Goal: Task Accomplishment & Management: Use online tool/utility

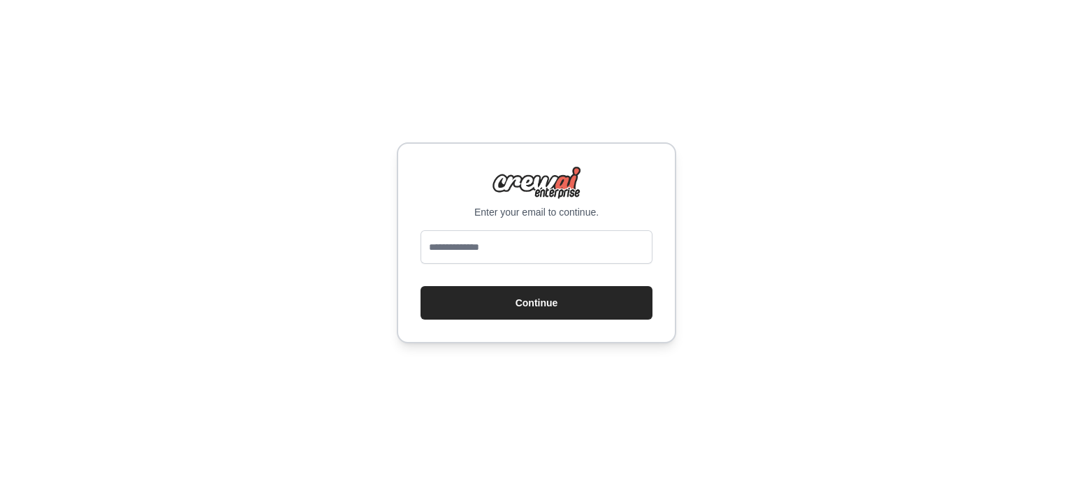
type input "**********"
click at [525, 309] on button "Continue" at bounding box center [536, 303] width 232 height 34
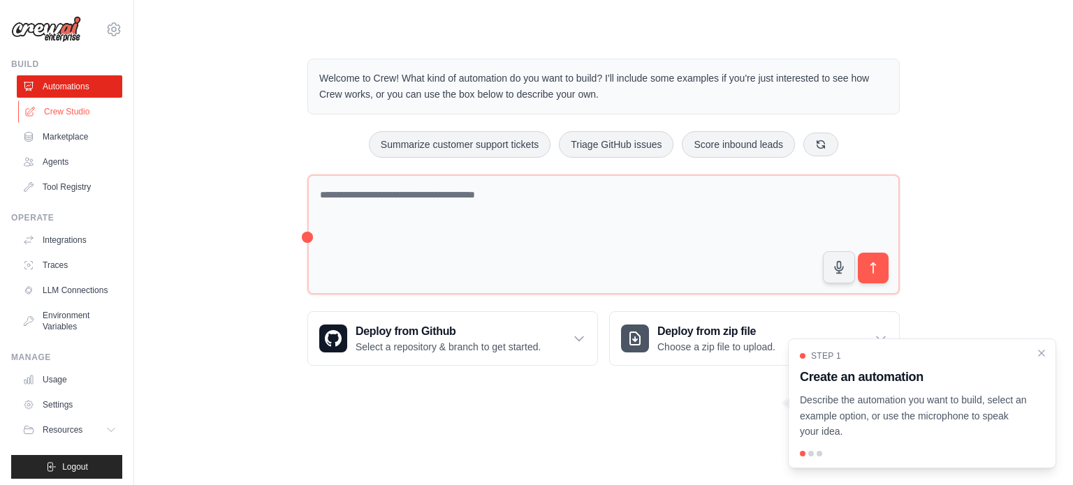
click at [81, 110] on link "Crew Studio" at bounding box center [70, 112] width 105 height 22
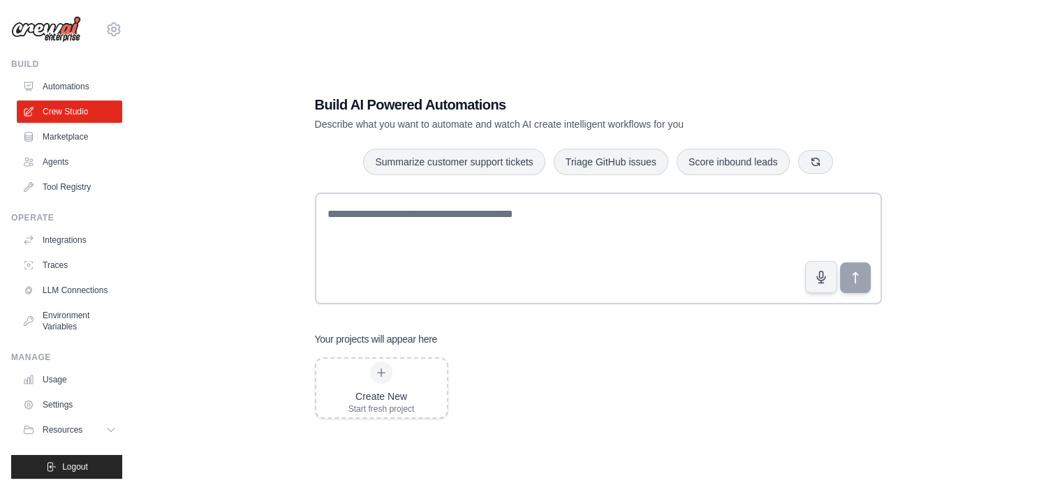
click at [70, 166] on link "Agents" at bounding box center [69, 162] width 105 height 22
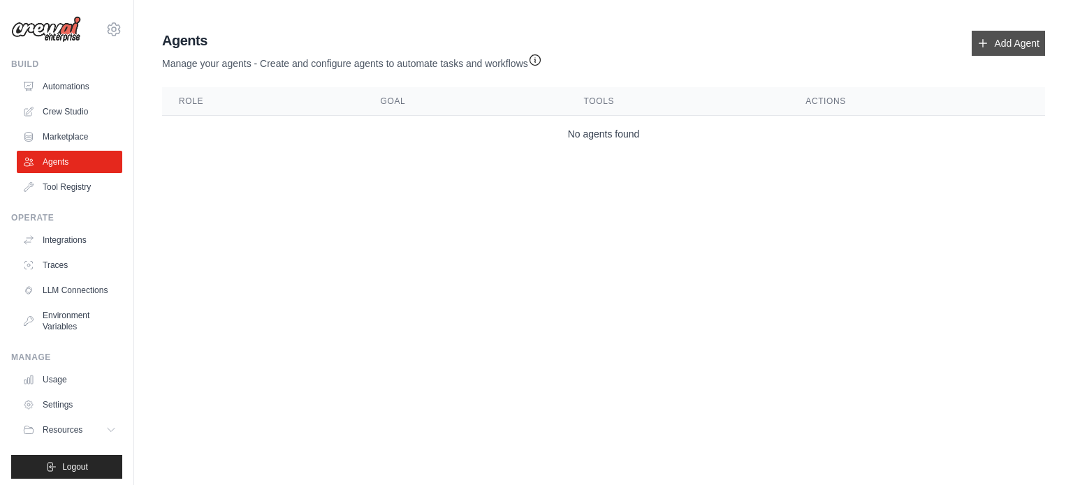
click at [1000, 47] on link "Add Agent" at bounding box center [1007, 43] width 73 height 25
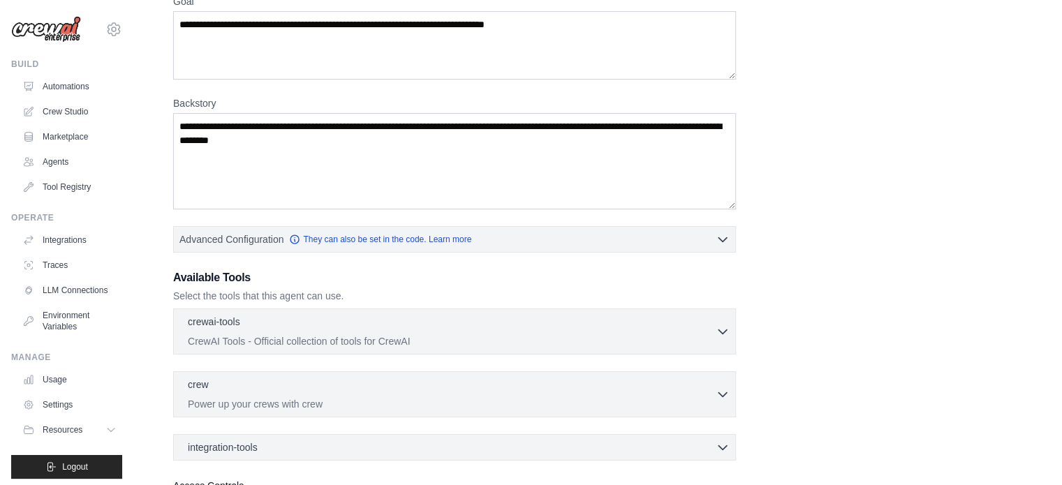
scroll to position [261, 0]
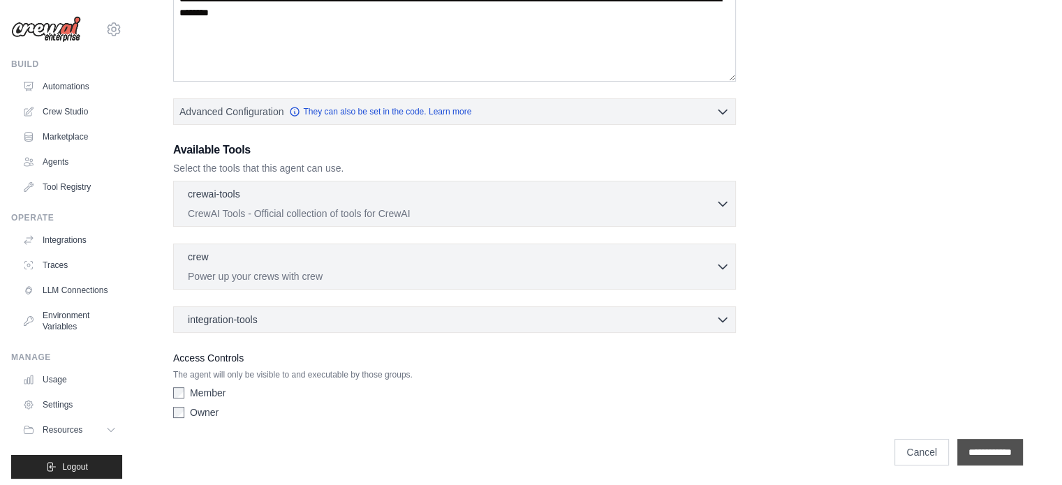
click at [957, 450] on input "**********" at bounding box center [990, 452] width 66 height 27
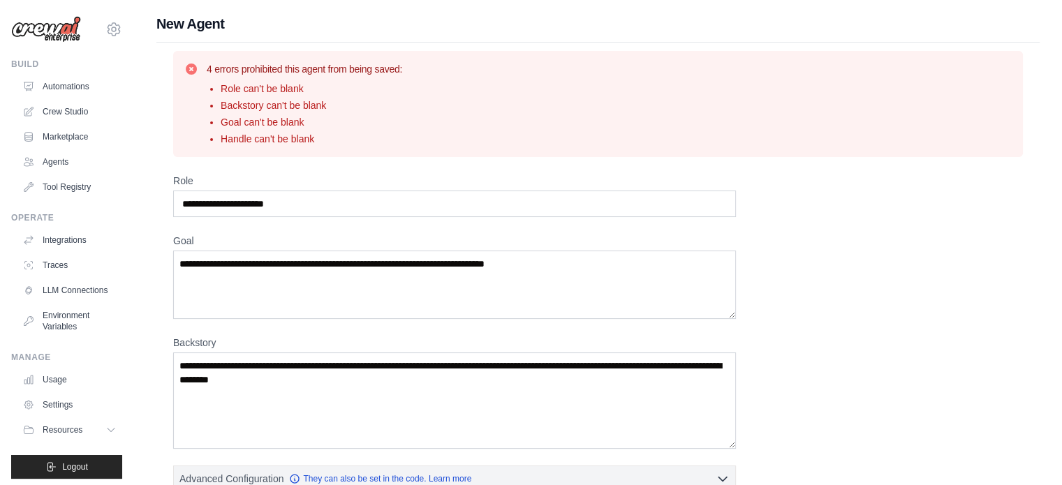
scroll to position [3, 0]
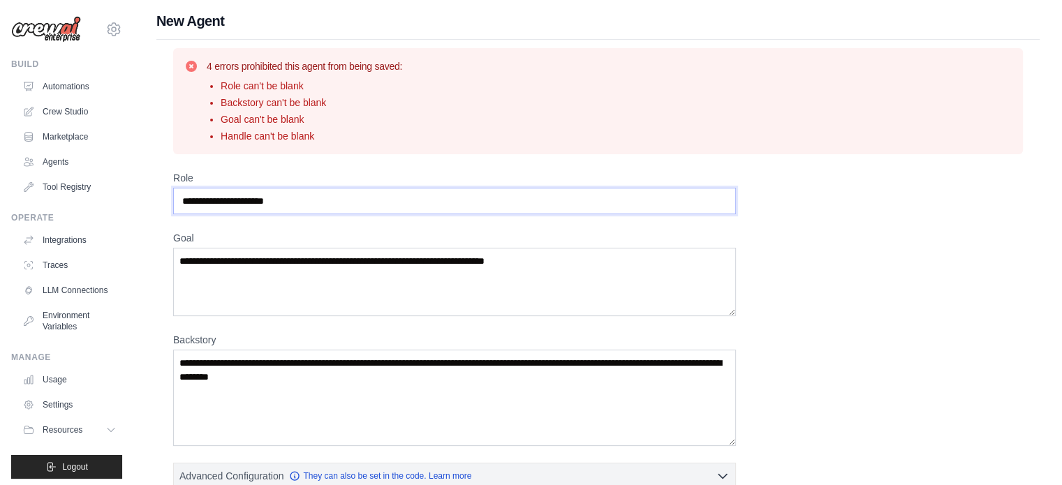
click at [380, 200] on input "Role" at bounding box center [454, 201] width 563 height 27
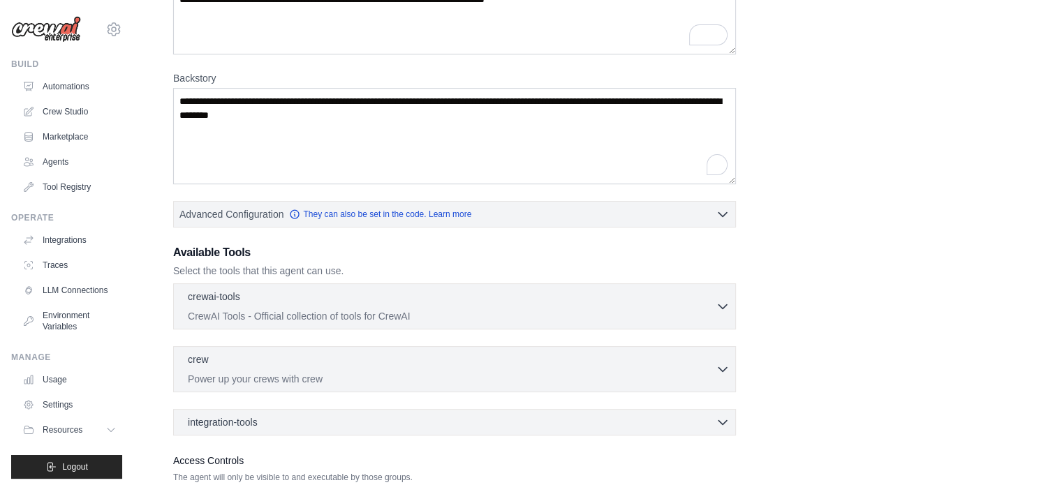
scroll to position [367, 0]
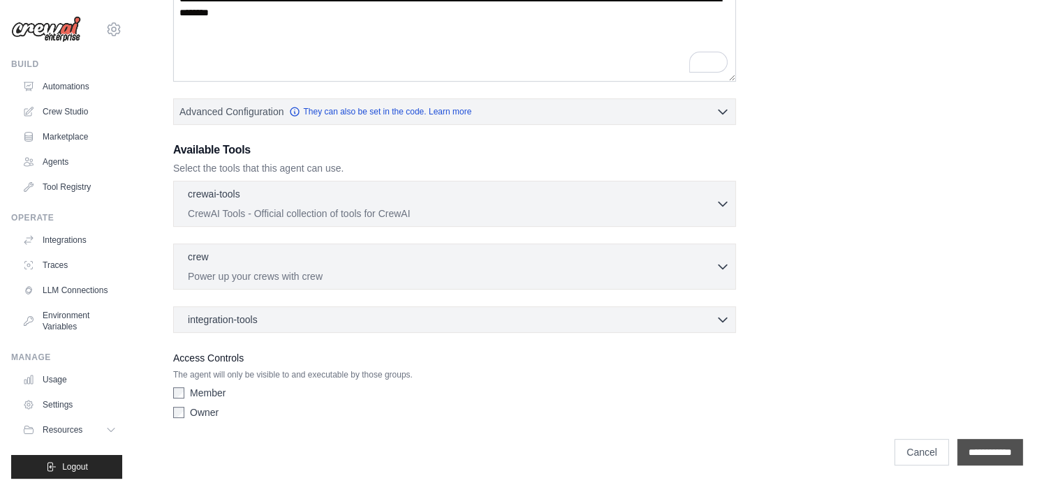
click at [996, 454] on input "**********" at bounding box center [990, 452] width 66 height 27
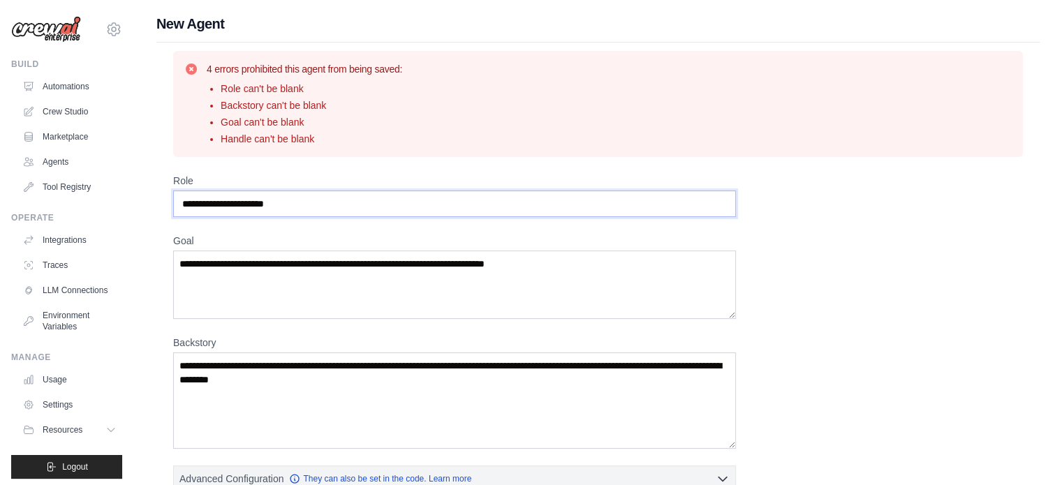
click at [332, 196] on input "Role" at bounding box center [454, 204] width 563 height 27
click at [103, 86] on link "Automations" at bounding box center [70, 86] width 105 height 22
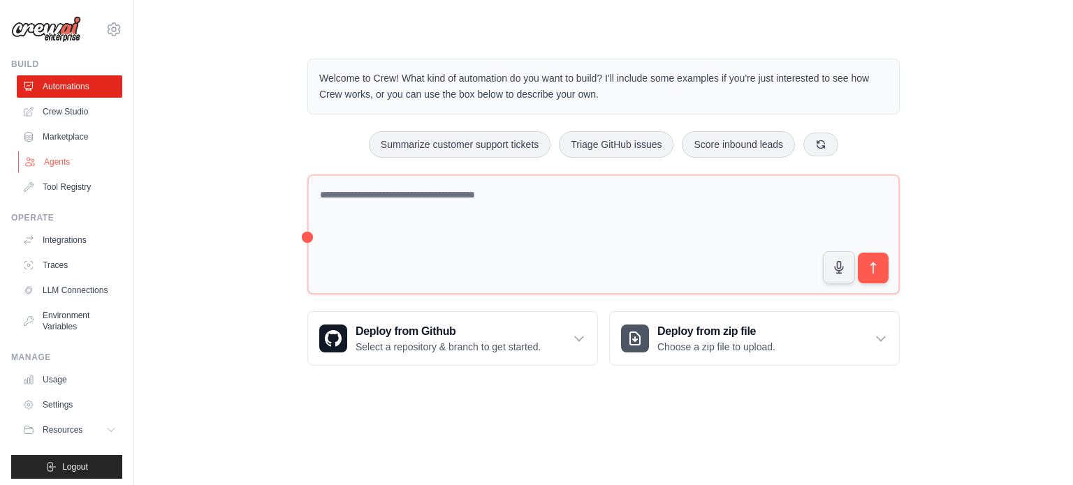
click at [80, 161] on link "Agents" at bounding box center [70, 162] width 105 height 22
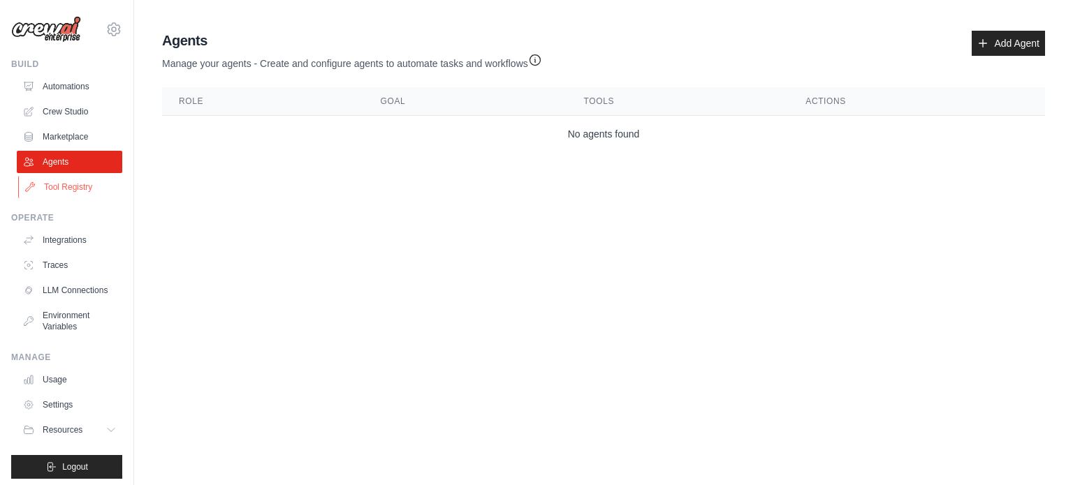
click at [73, 190] on link "Tool Registry" at bounding box center [70, 187] width 105 height 22
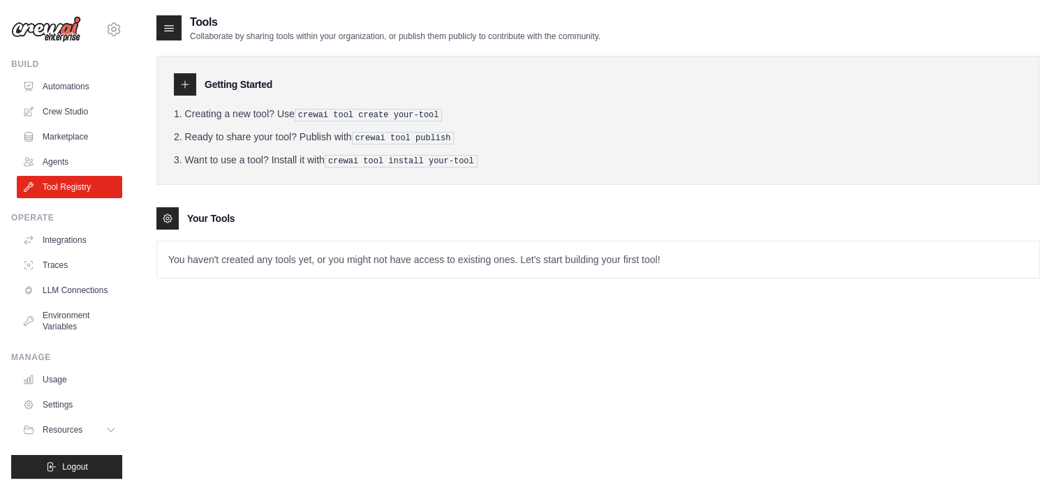
click at [236, 247] on p "You haven't created any tools yet, or you might not have access to existing one…" at bounding box center [598, 260] width 882 height 36
click at [229, 259] on p "You haven't created any tools yet, or you might not have access to existing one…" at bounding box center [598, 260] width 882 height 36
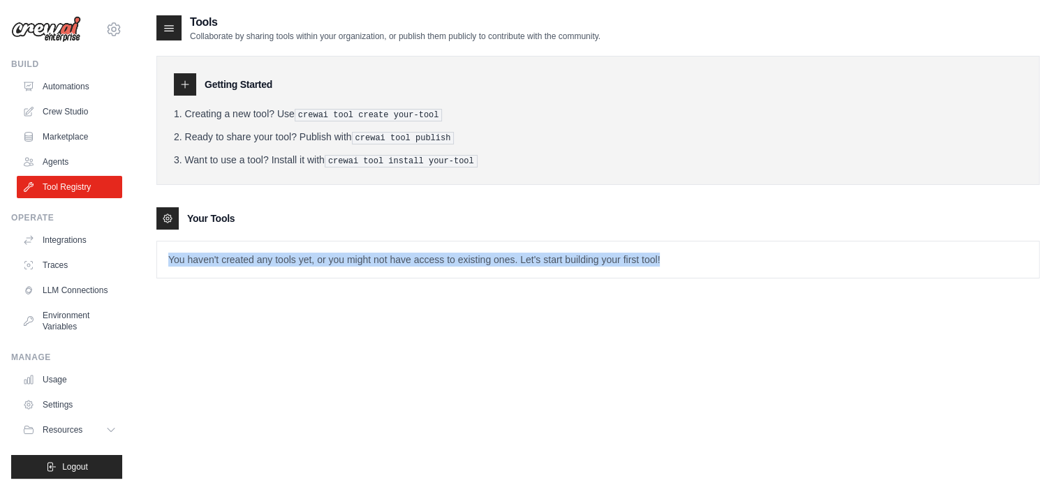
drag, startPoint x: 229, startPoint y: 259, endPoint x: 286, endPoint y: 341, distance: 100.3
click at [286, 341] on div "Tools Collaborate by sharing tools within your organization, or publish them pu…" at bounding box center [597, 256] width 883 height 485
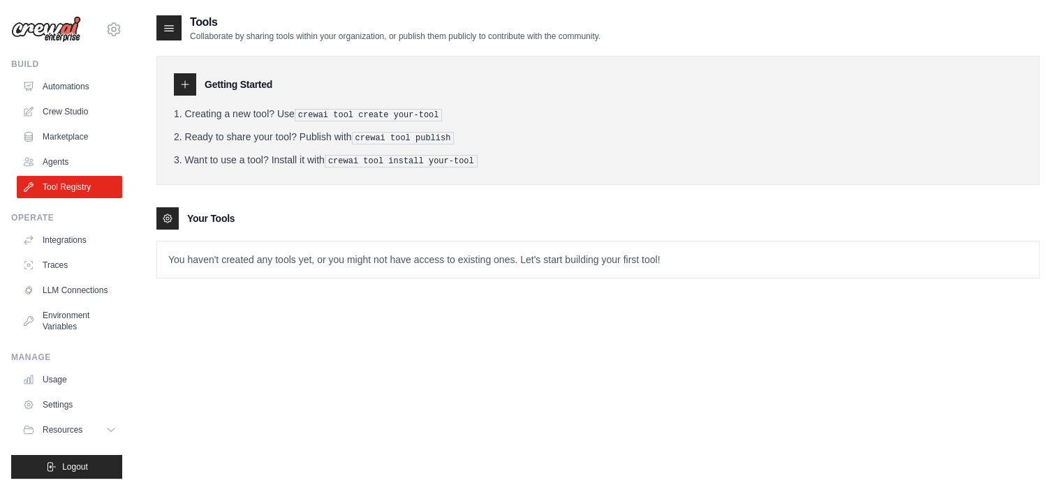
click at [257, 130] on li "Ready to share your tool? Publish with crewai tool publish" at bounding box center [598, 137] width 848 height 15
click at [318, 115] on pre "crewai tool create your-tool" at bounding box center [369, 115] width 148 height 13
click at [63, 302] on link "LLM Connections" at bounding box center [70, 290] width 105 height 22
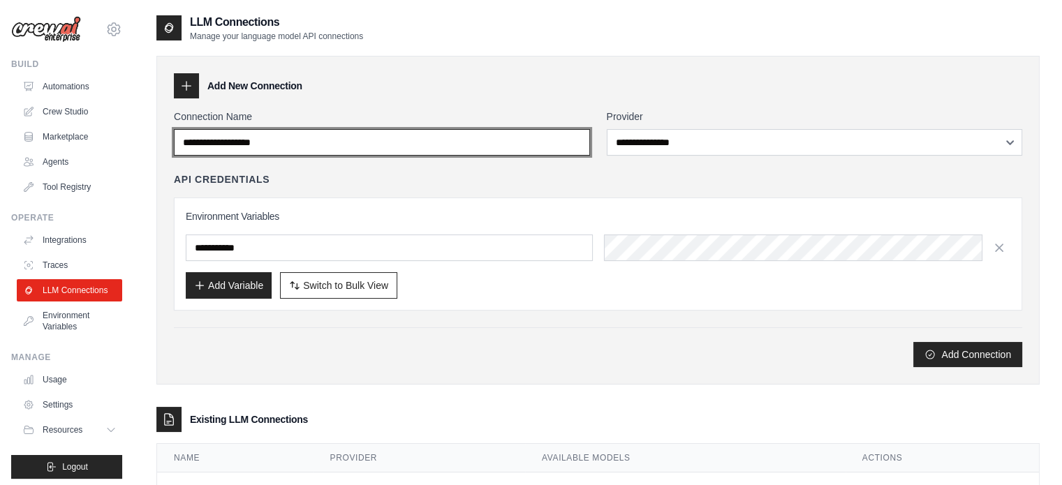
click at [386, 147] on input "Connection Name" at bounding box center [382, 142] width 416 height 27
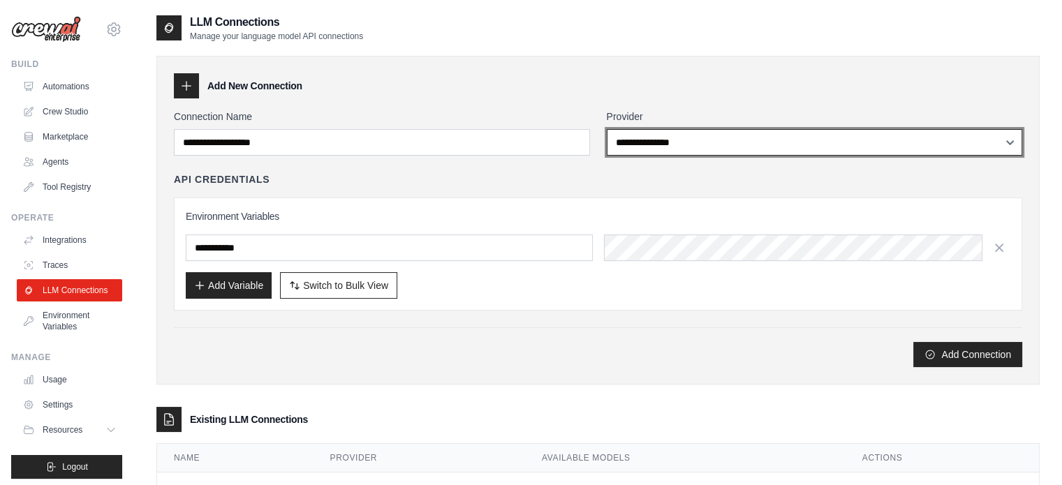
click at [610, 139] on select "**********" at bounding box center [815, 142] width 416 height 27
select select "*********"
click at [607, 129] on select "**********" at bounding box center [815, 142] width 416 height 27
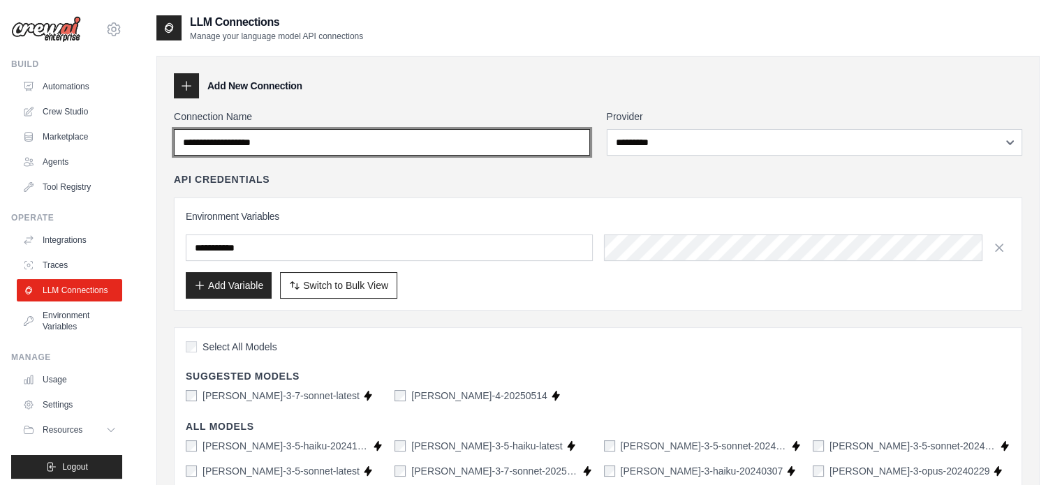
click at [394, 136] on input "Connection Name" at bounding box center [382, 142] width 416 height 27
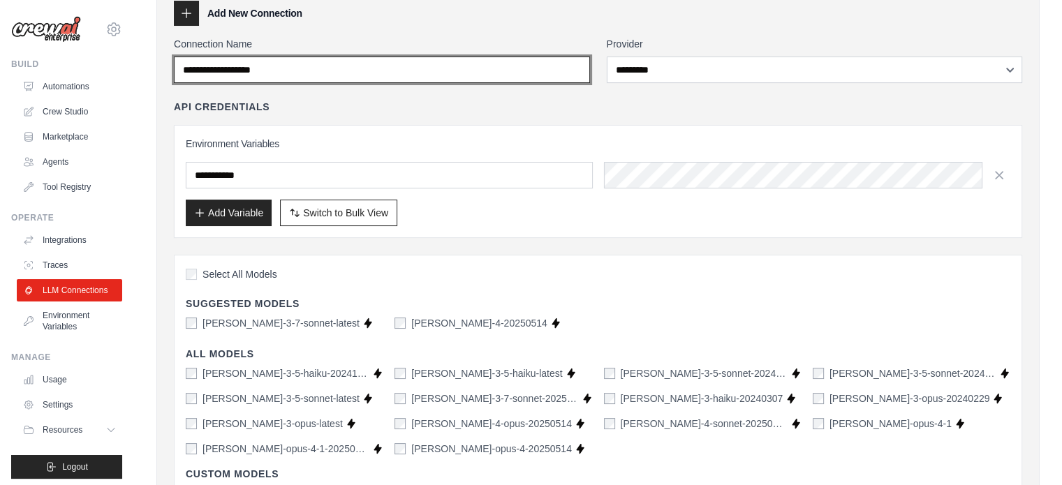
scroll to position [61, 0]
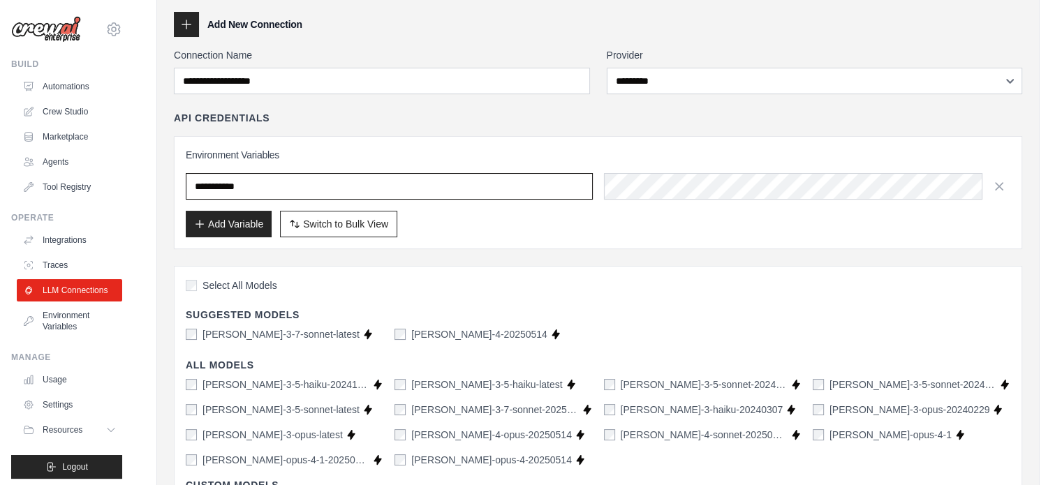
click at [347, 186] on input "text" at bounding box center [389, 186] width 407 height 27
click at [557, 186] on input "text" at bounding box center [389, 186] width 407 height 27
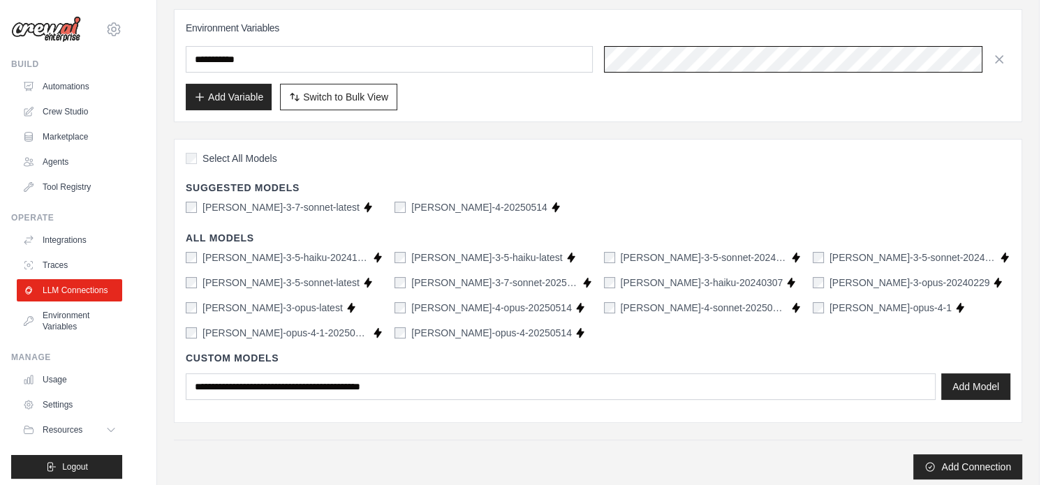
scroll to position [180, 0]
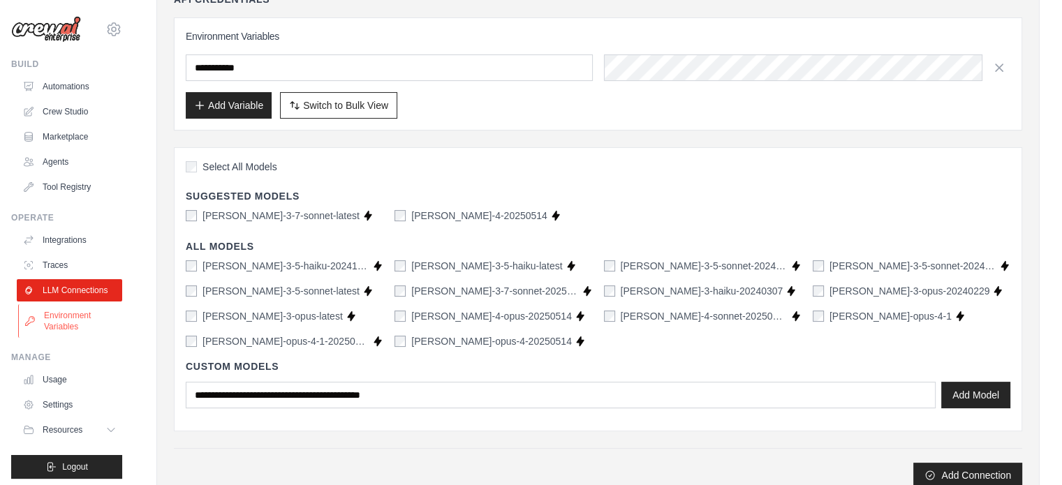
click at [80, 325] on link "Environment Variables" at bounding box center [70, 321] width 105 height 34
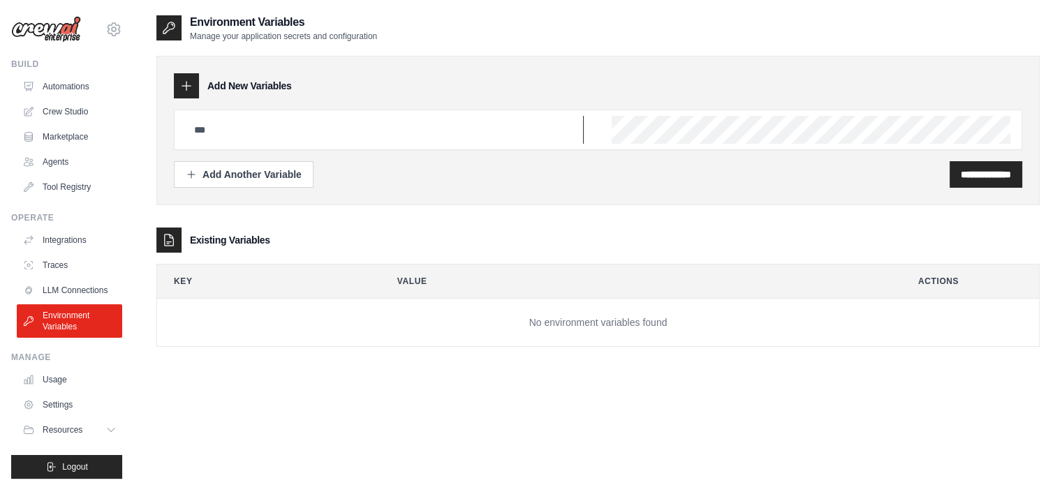
click at [320, 130] on input "text" at bounding box center [385, 130] width 398 height 28
click at [76, 276] on link "Traces" at bounding box center [70, 265] width 105 height 22
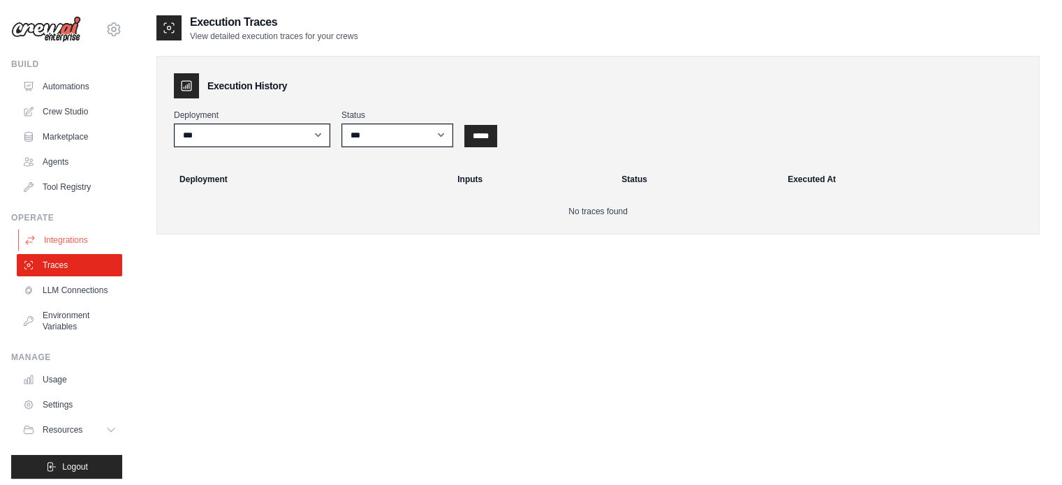
click at [83, 235] on link "Integrations" at bounding box center [70, 240] width 105 height 22
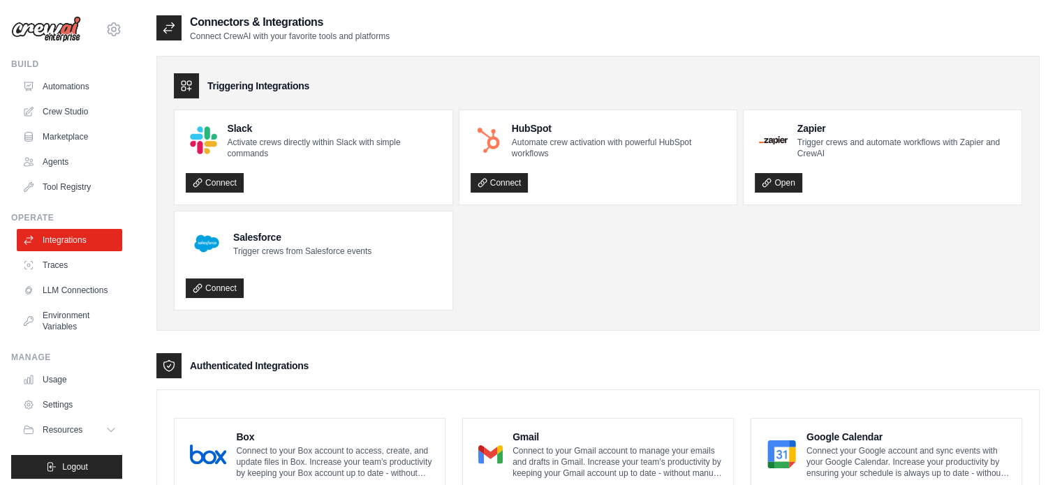
scroll to position [254, 0]
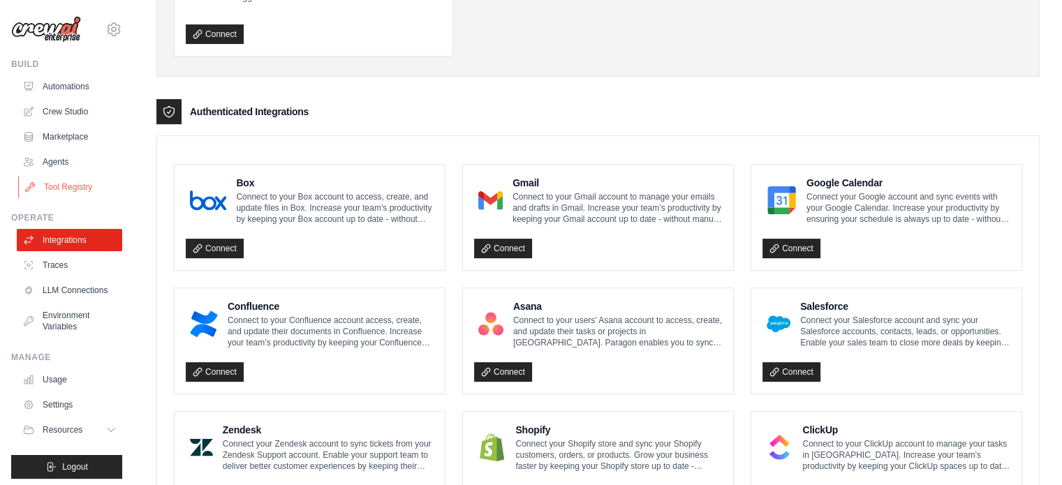
click at [82, 178] on link "Tool Registry" at bounding box center [70, 187] width 105 height 22
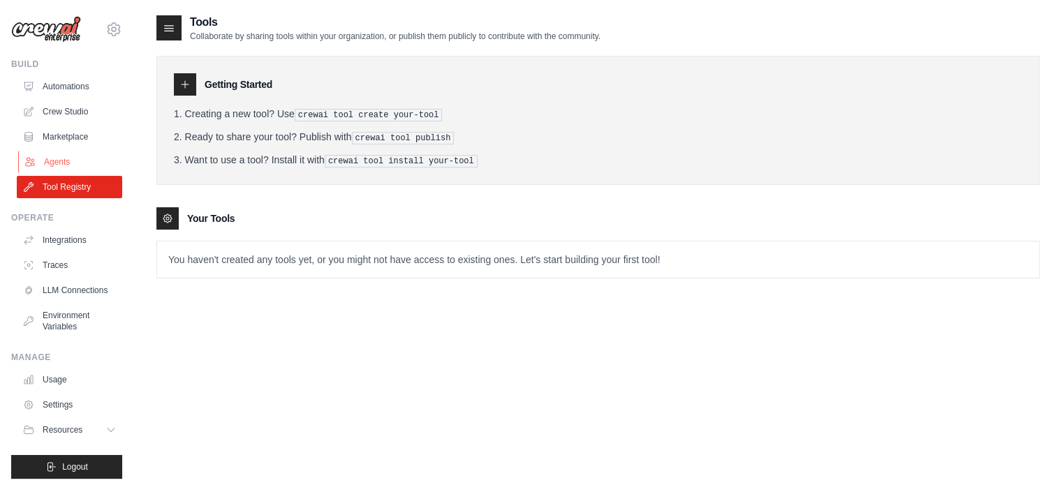
click at [87, 158] on link "Agents" at bounding box center [70, 162] width 105 height 22
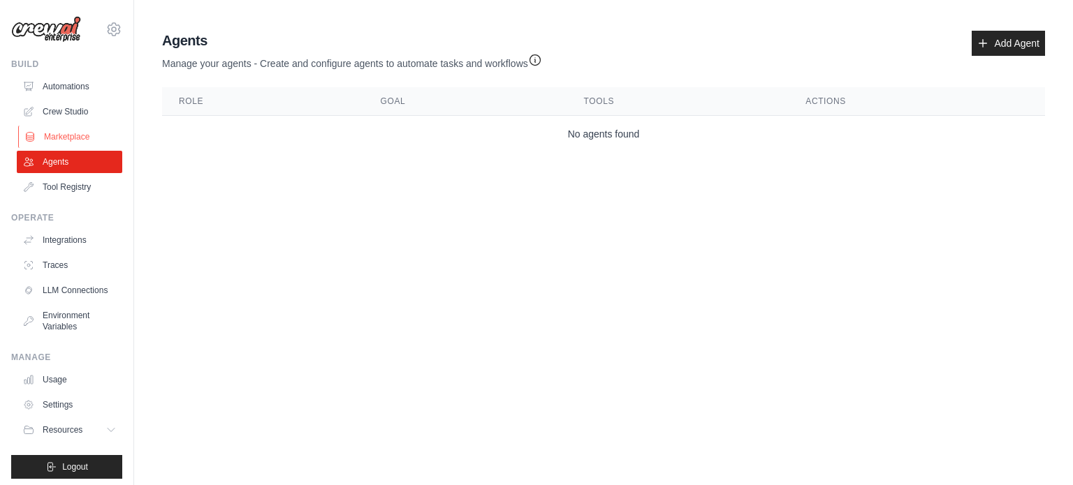
click at [97, 133] on link "Marketplace" at bounding box center [70, 137] width 105 height 22
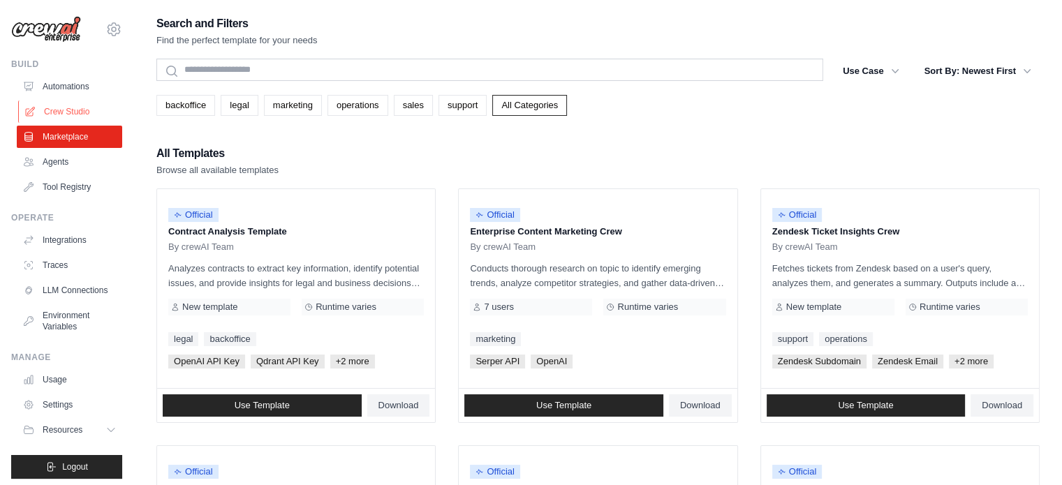
click at [96, 117] on link "Crew Studio" at bounding box center [70, 112] width 105 height 22
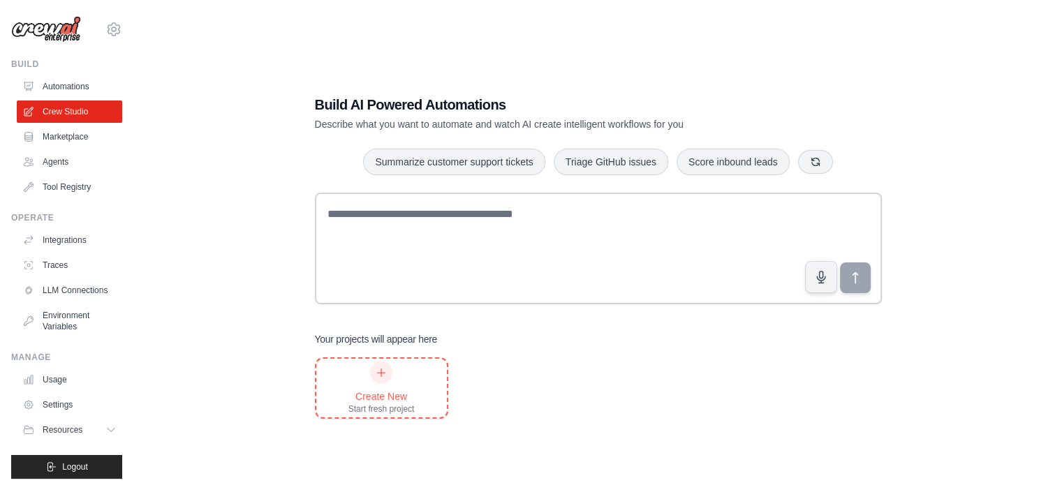
click at [374, 388] on div "Create New Start fresh project" at bounding box center [381, 388] width 66 height 53
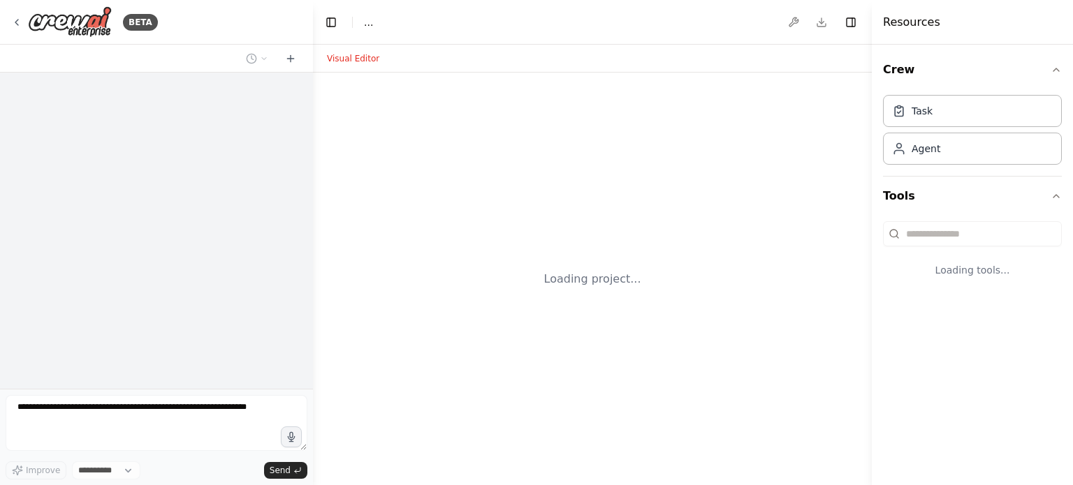
select select "****"
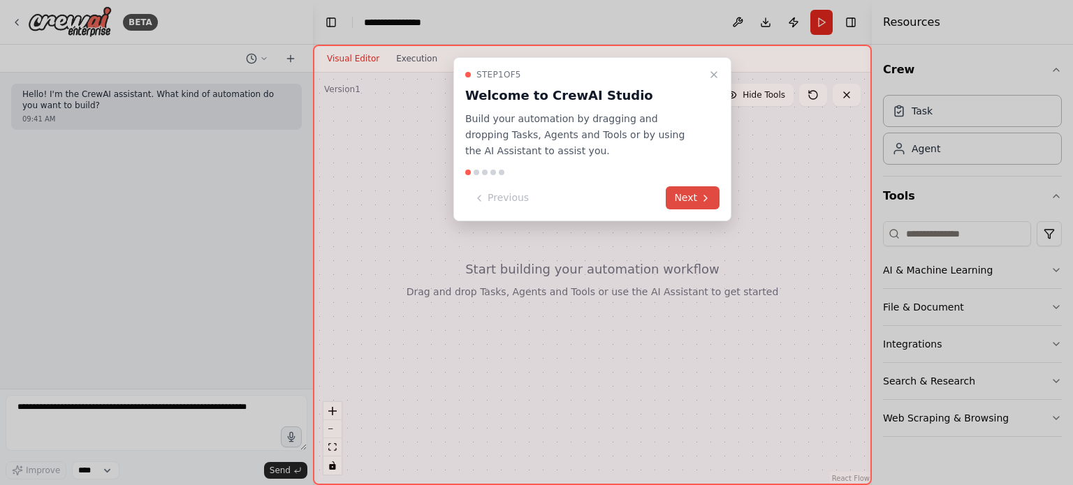
click at [692, 202] on button "Next" at bounding box center [693, 197] width 54 height 23
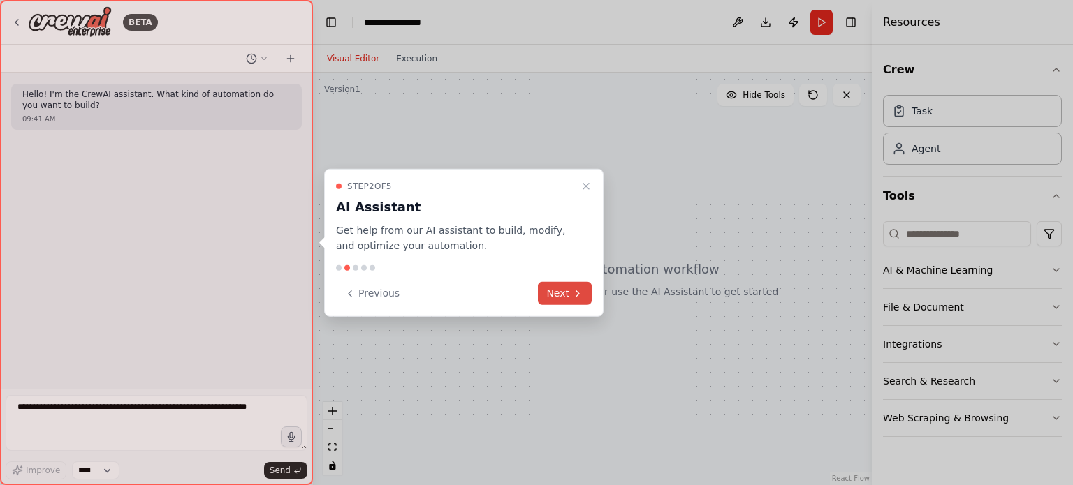
click at [552, 290] on button "Next" at bounding box center [565, 293] width 54 height 23
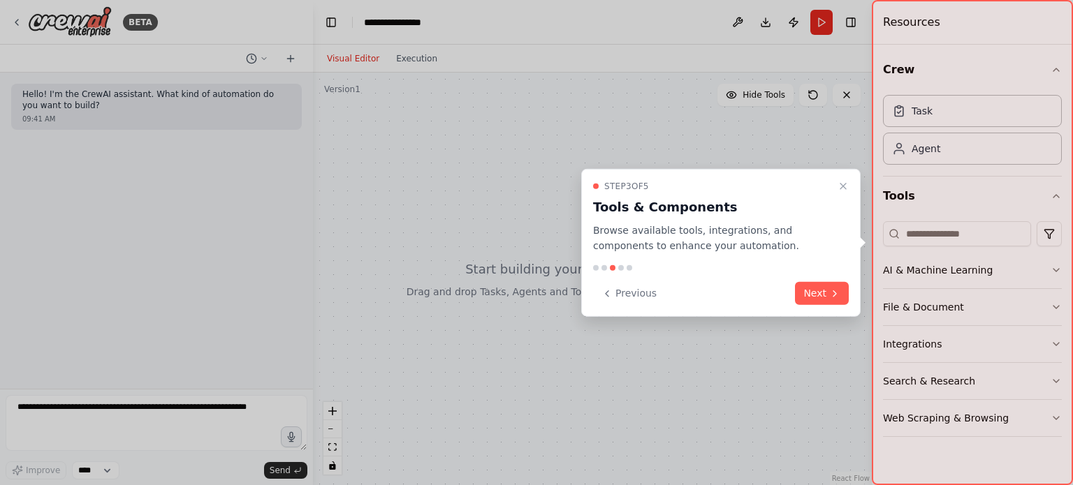
click at [781, 270] on div at bounding box center [721, 268] width 256 height 6
click at [816, 297] on button "Next" at bounding box center [822, 293] width 54 height 23
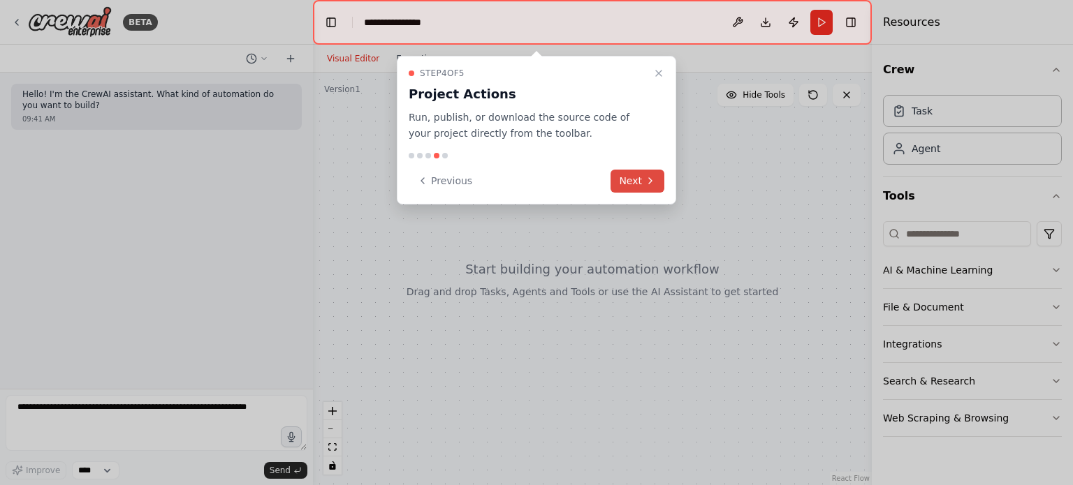
click at [643, 177] on button "Next" at bounding box center [637, 181] width 54 height 23
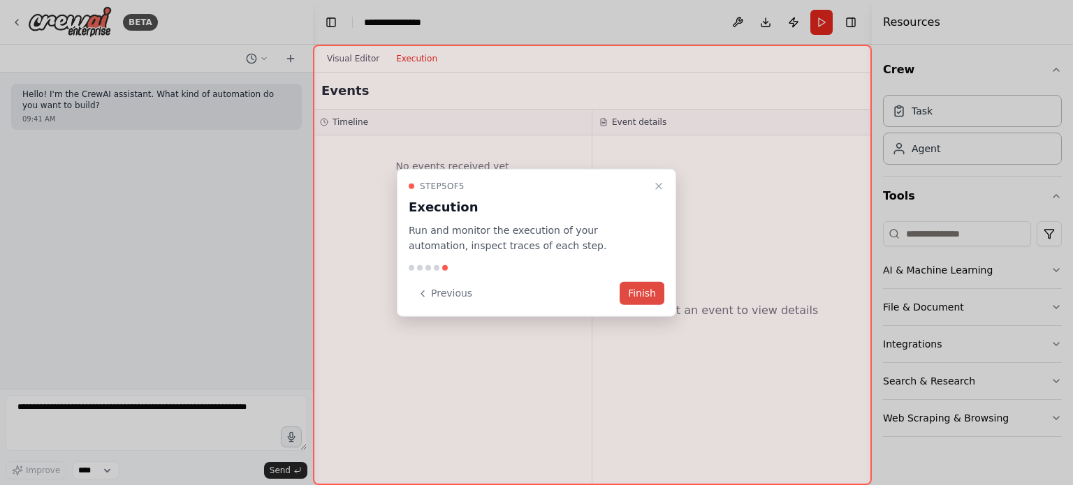
click at [640, 295] on button "Finish" at bounding box center [641, 293] width 45 height 23
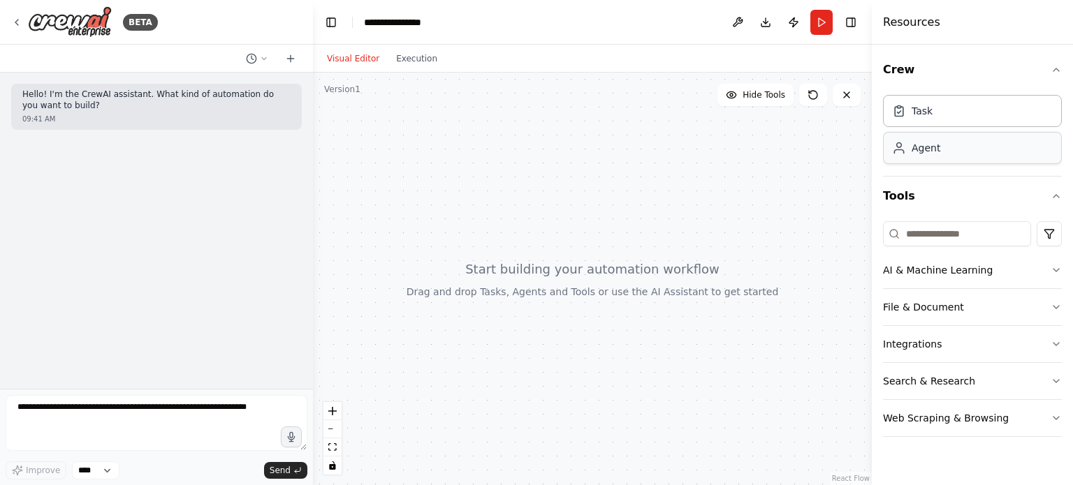
click at [935, 150] on div "Agent" at bounding box center [925, 148] width 29 height 14
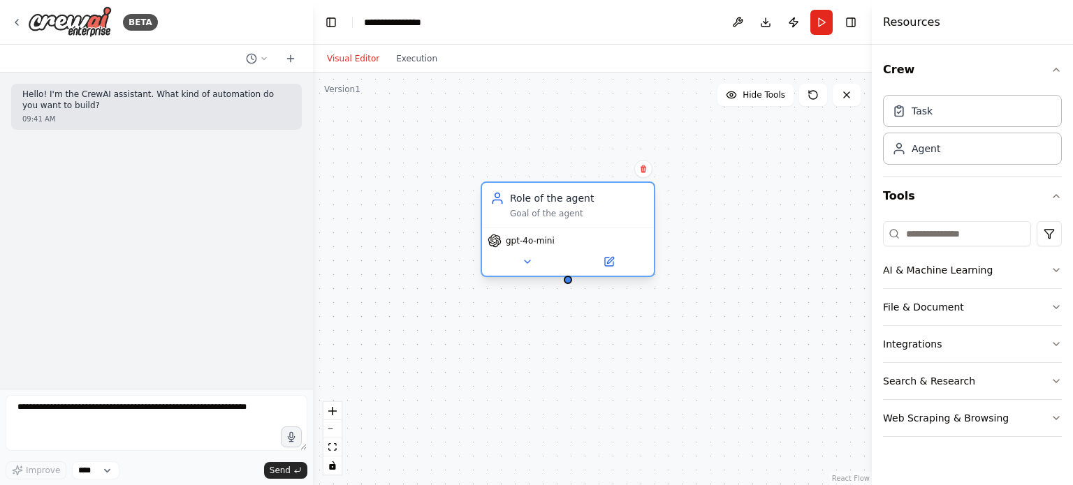
drag, startPoint x: 832, startPoint y: 185, endPoint x: 538, endPoint y: 205, distance: 294.0
click at [538, 205] on div "Role of the agent" at bounding box center [577, 198] width 135 height 14
click at [534, 255] on button at bounding box center [526, 261] width 79 height 17
click at [538, 238] on span "gpt-4o-mini" at bounding box center [530, 240] width 49 height 11
click at [534, 244] on span "gpt-4o-mini" at bounding box center [530, 240] width 49 height 11
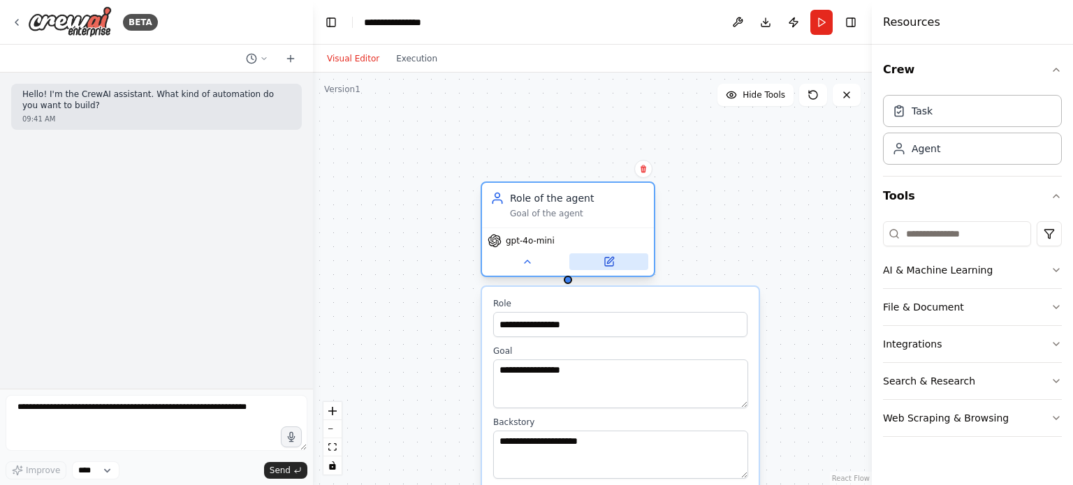
click at [615, 265] on button at bounding box center [608, 261] width 79 height 17
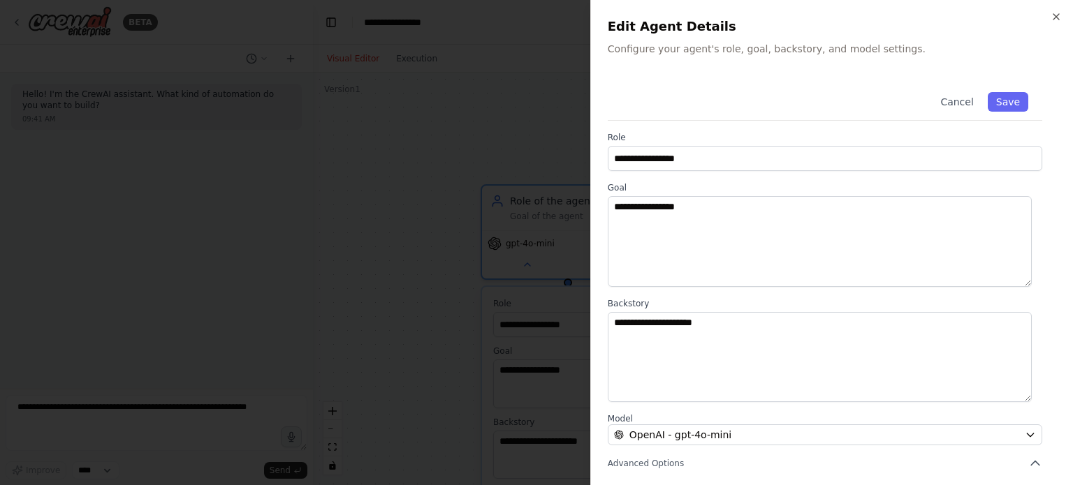
scroll to position [145, 0]
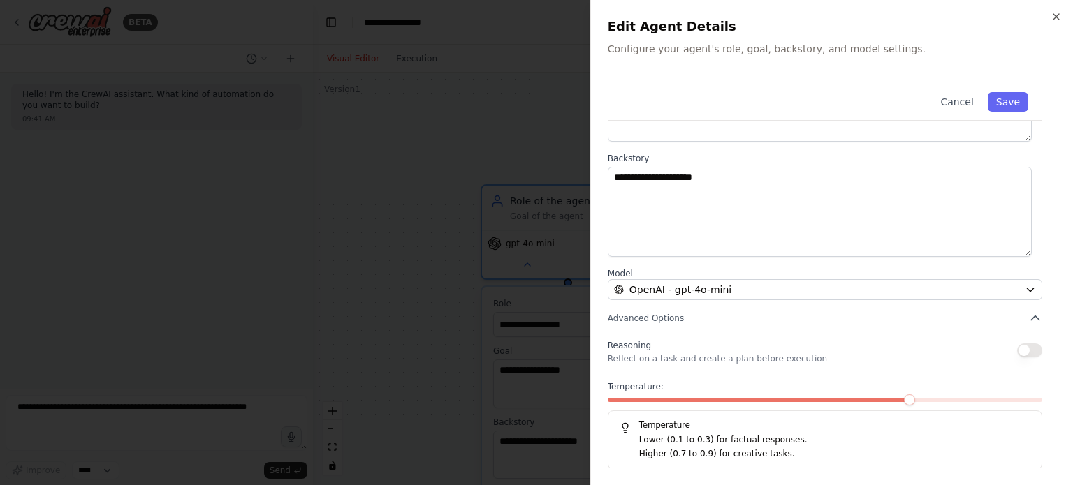
click at [667, 301] on div "**********" at bounding box center [832, 201] width 448 height 537
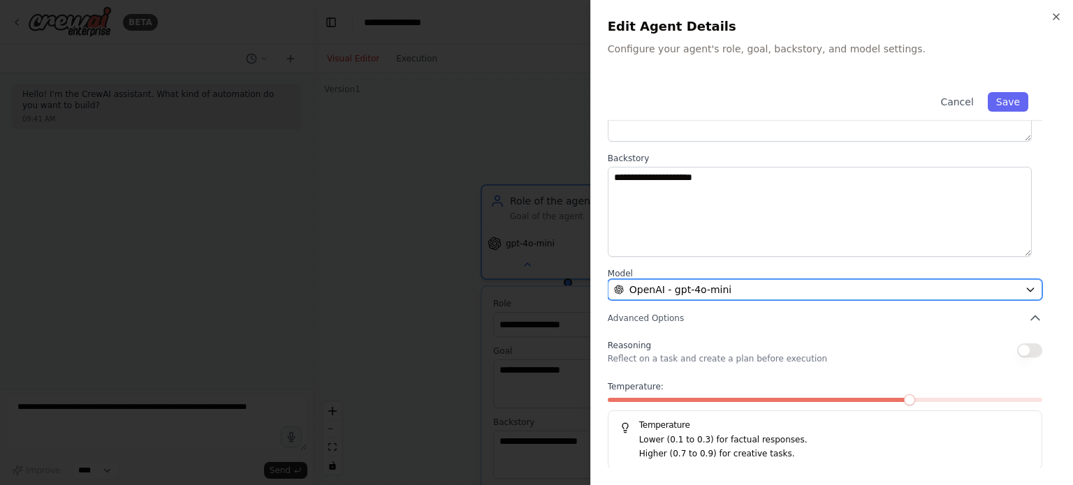
click at [676, 293] on span "OpenAI - gpt-4o-mini" at bounding box center [680, 290] width 102 height 14
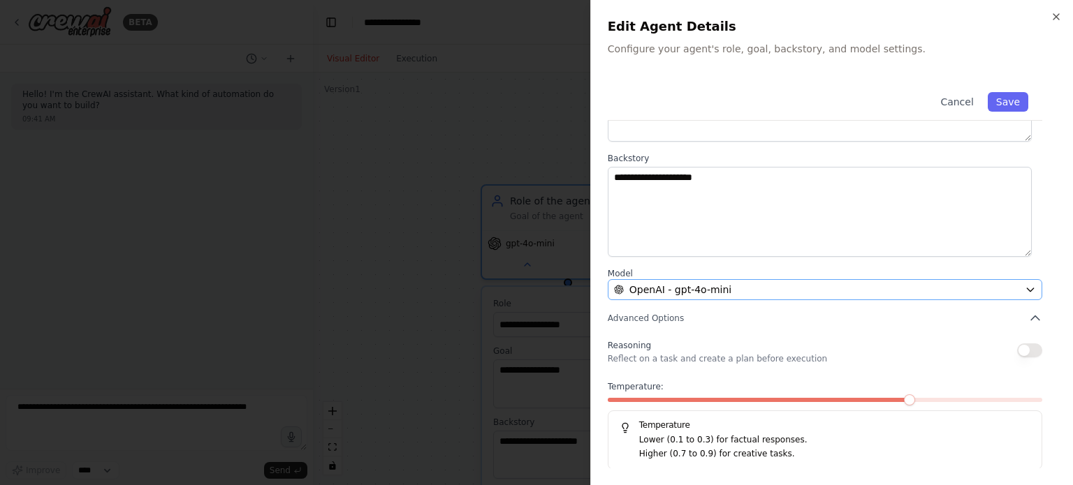
scroll to position [0, 0]
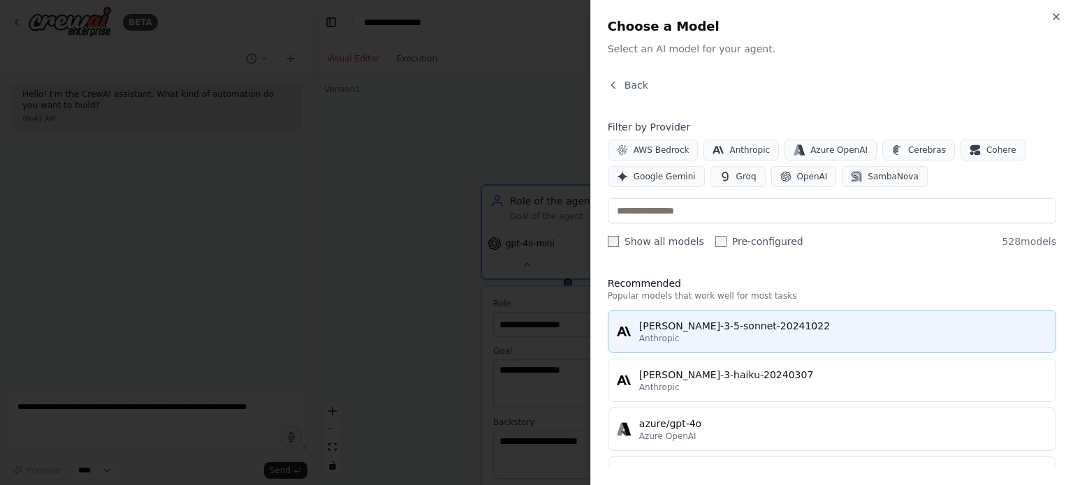
click at [707, 333] on div "Anthropic" at bounding box center [843, 338] width 408 height 11
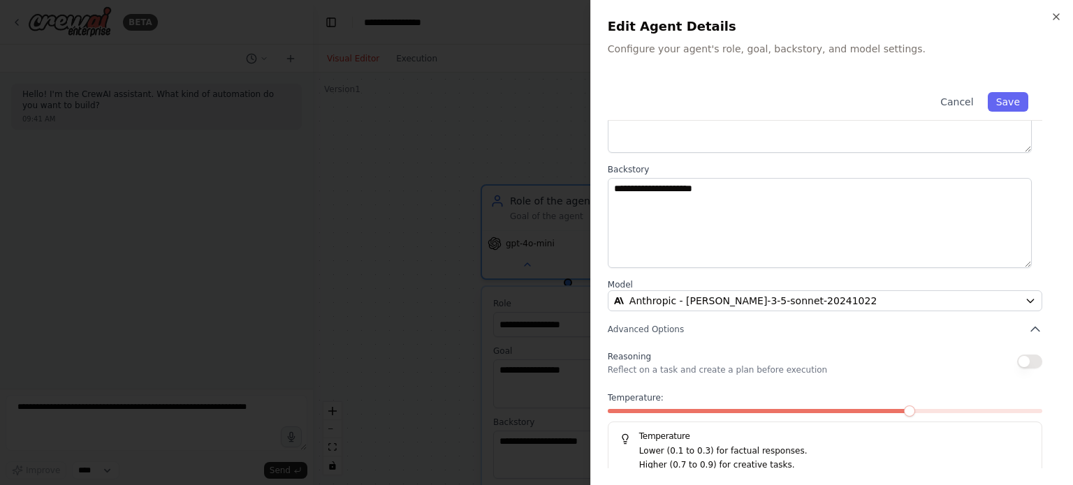
scroll to position [135, 0]
click at [654, 327] on span "Advanced Options" at bounding box center [646, 328] width 76 height 11
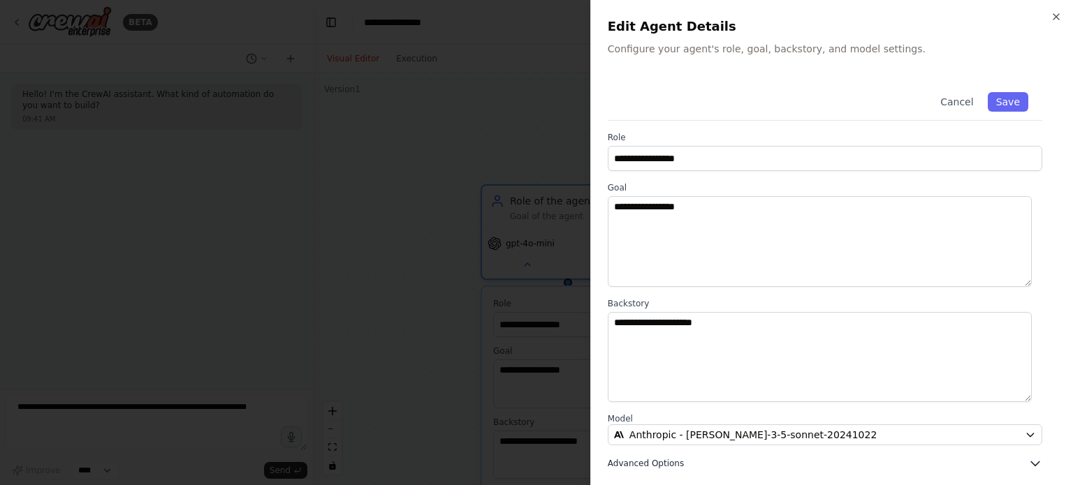
scroll to position [1, 0]
click at [1057, 16] on icon "button" at bounding box center [1055, 16] width 11 height 11
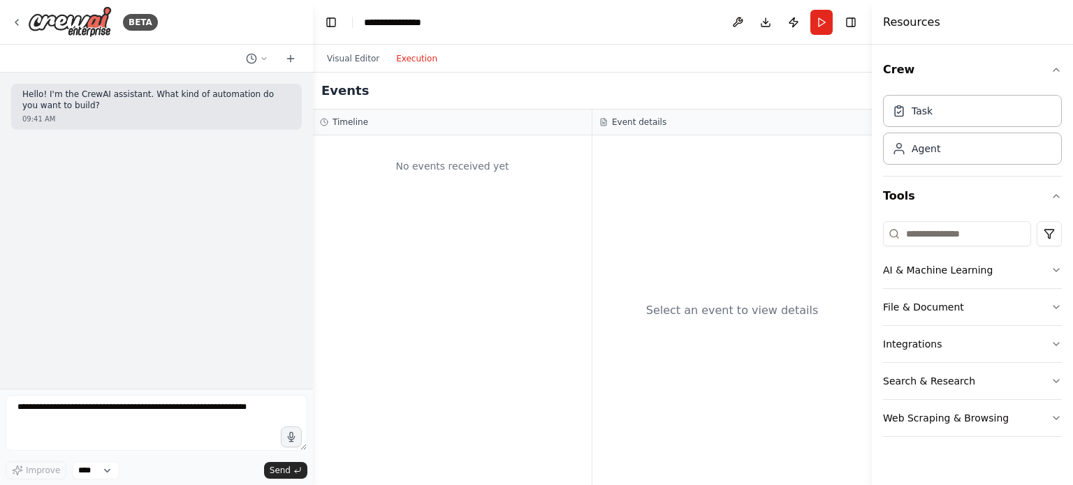
click at [407, 50] on button "Execution" at bounding box center [417, 58] width 58 height 17
